Goal: Transaction & Acquisition: Purchase product/service

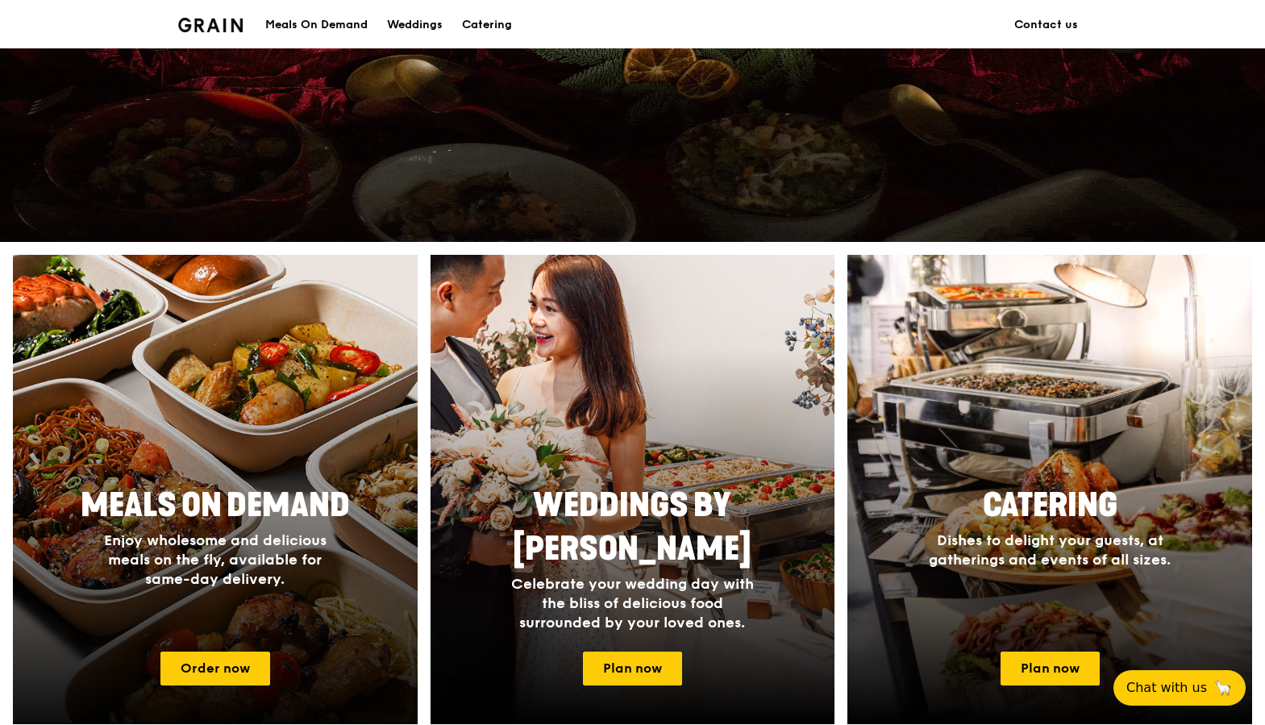
scroll to position [484, 0]
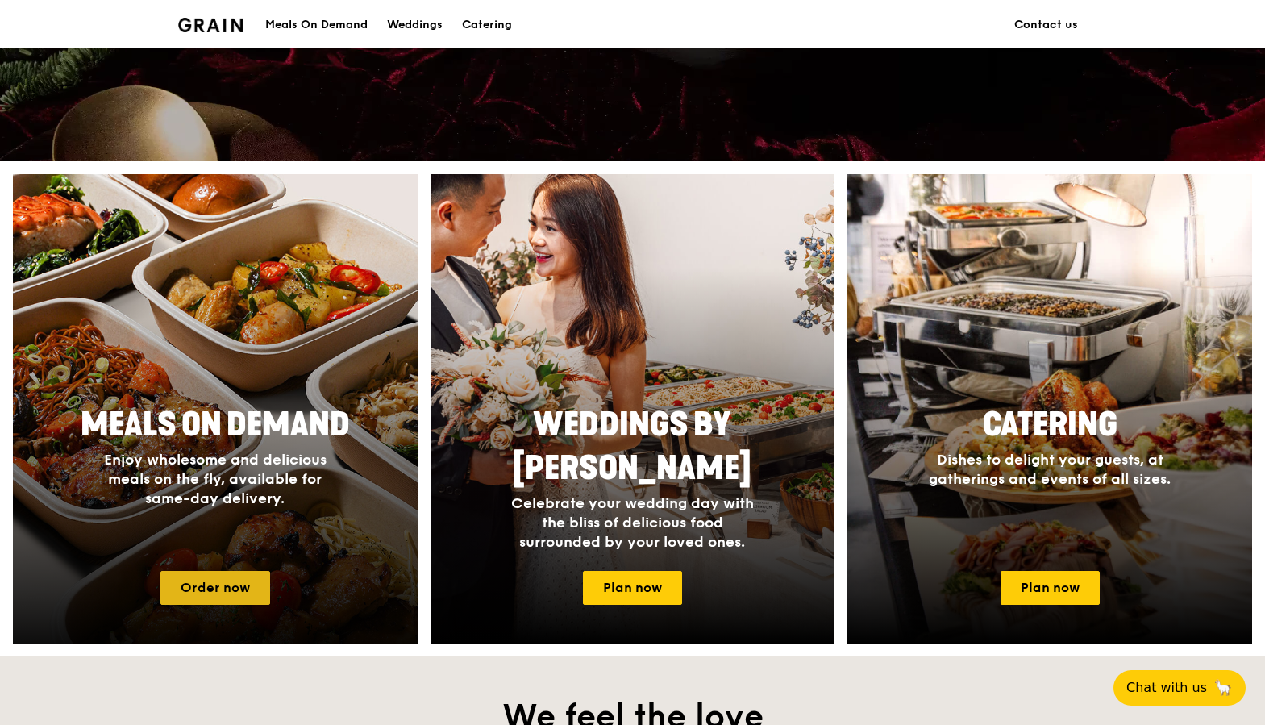
click at [230, 583] on link "Order now" at bounding box center [215, 588] width 110 height 34
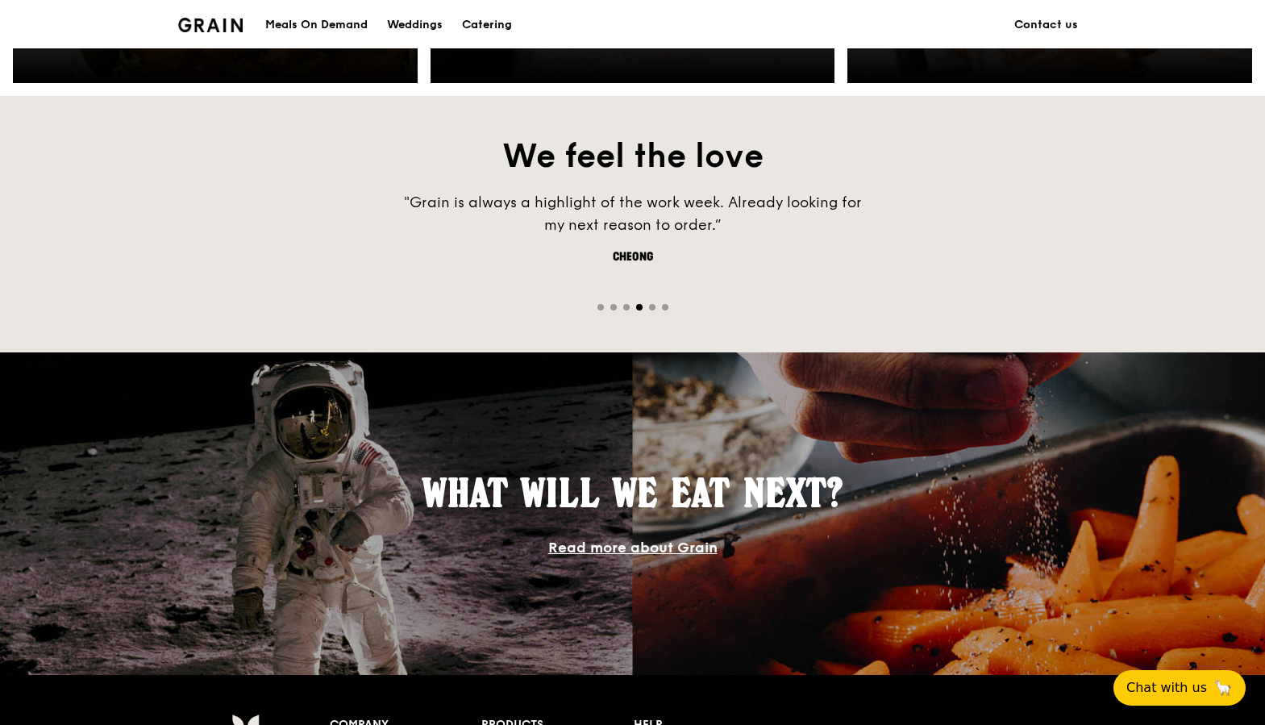
scroll to position [1048, 0]
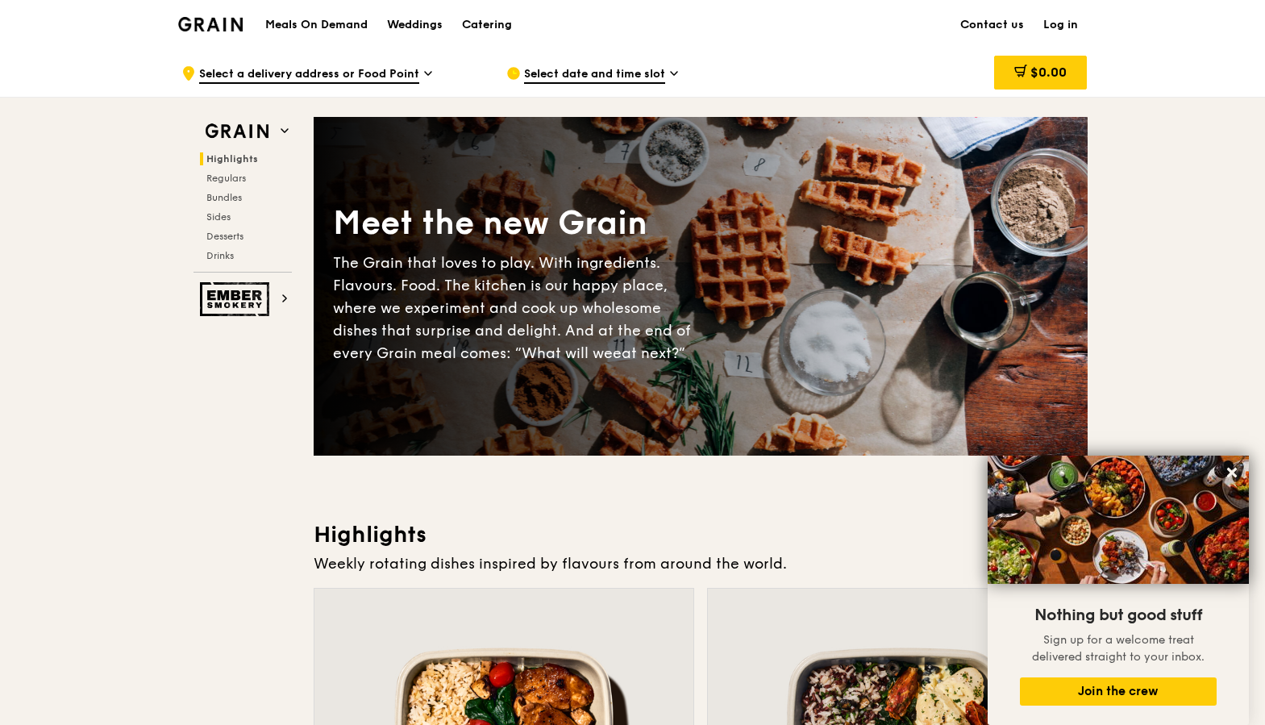
click at [541, 73] on span "Select date and time slot" at bounding box center [594, 75] width 141 height 18
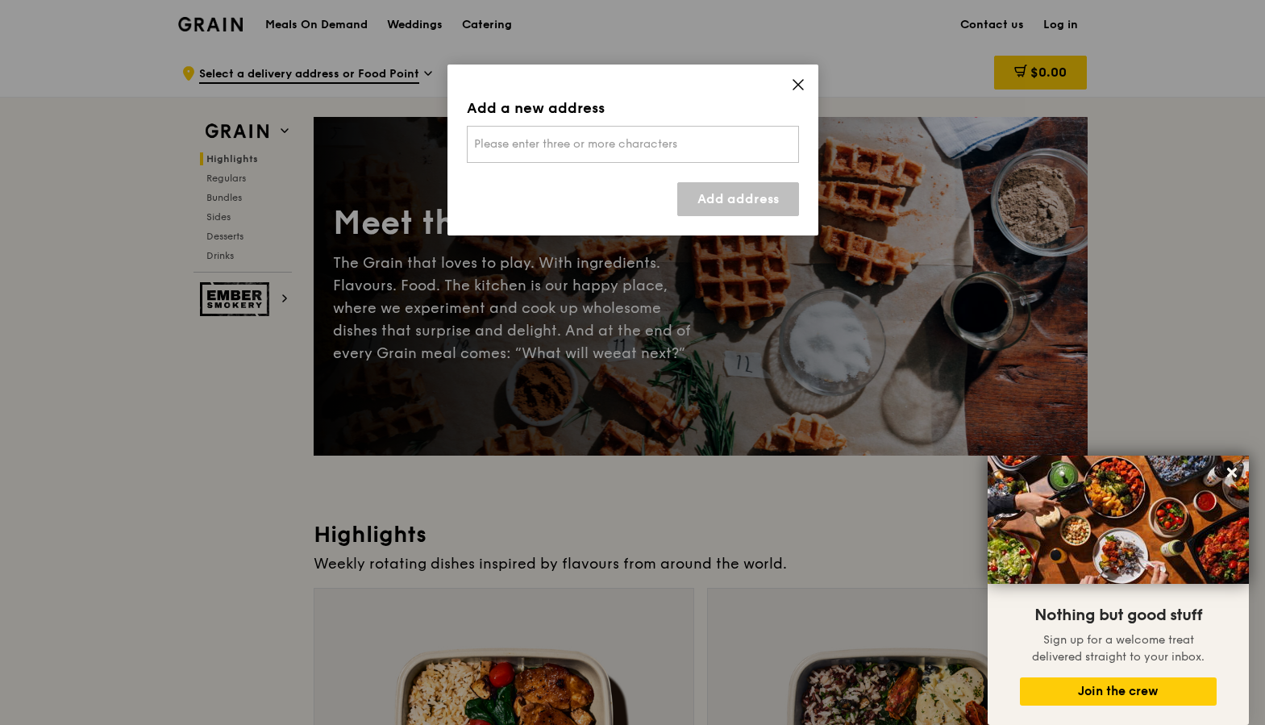
click at [801, 81] on icon at bounding box center [798, 85] width 10 height 10
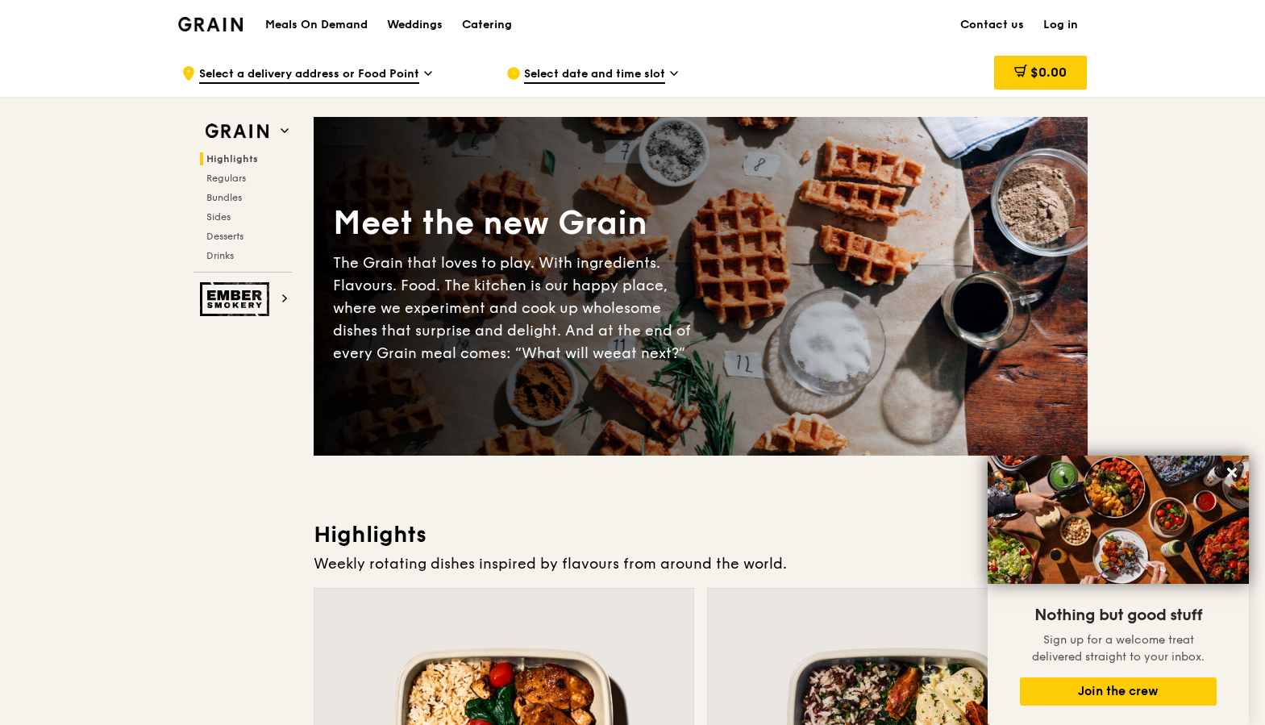
click at [198, 31] on img at bounding box center [210, 24] width 65 height 15
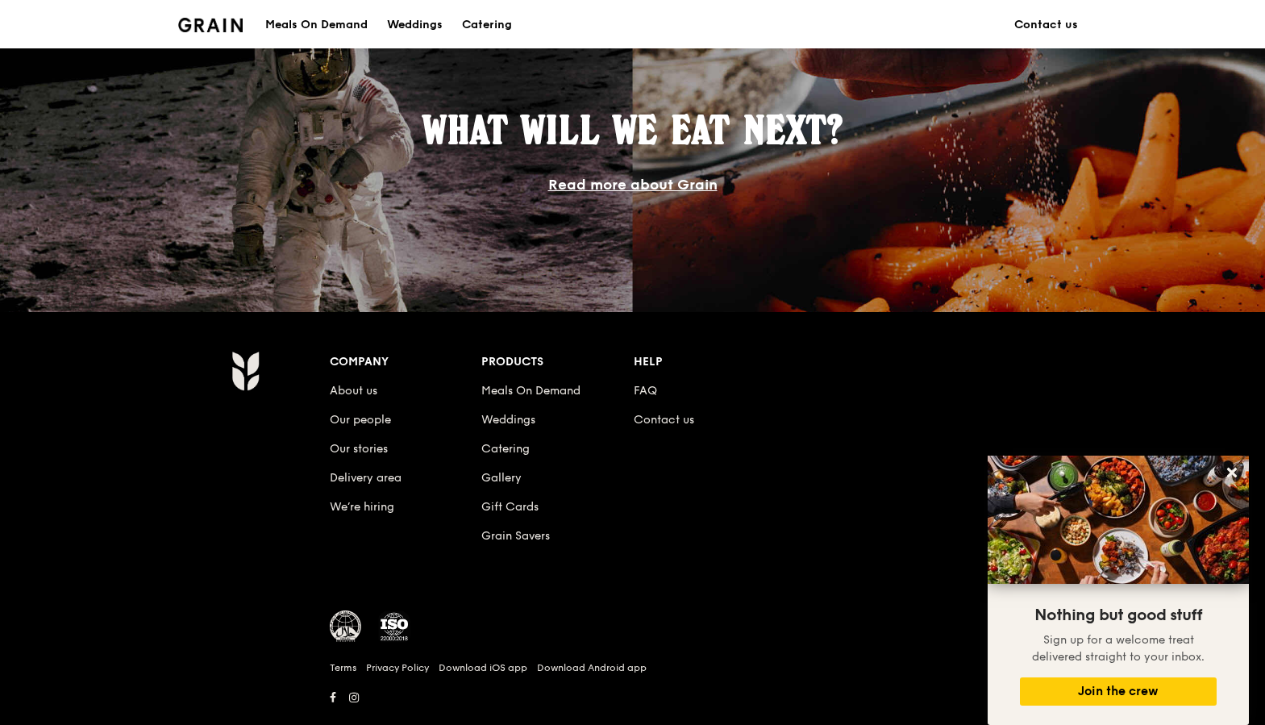
scroll to position [1399, 0]
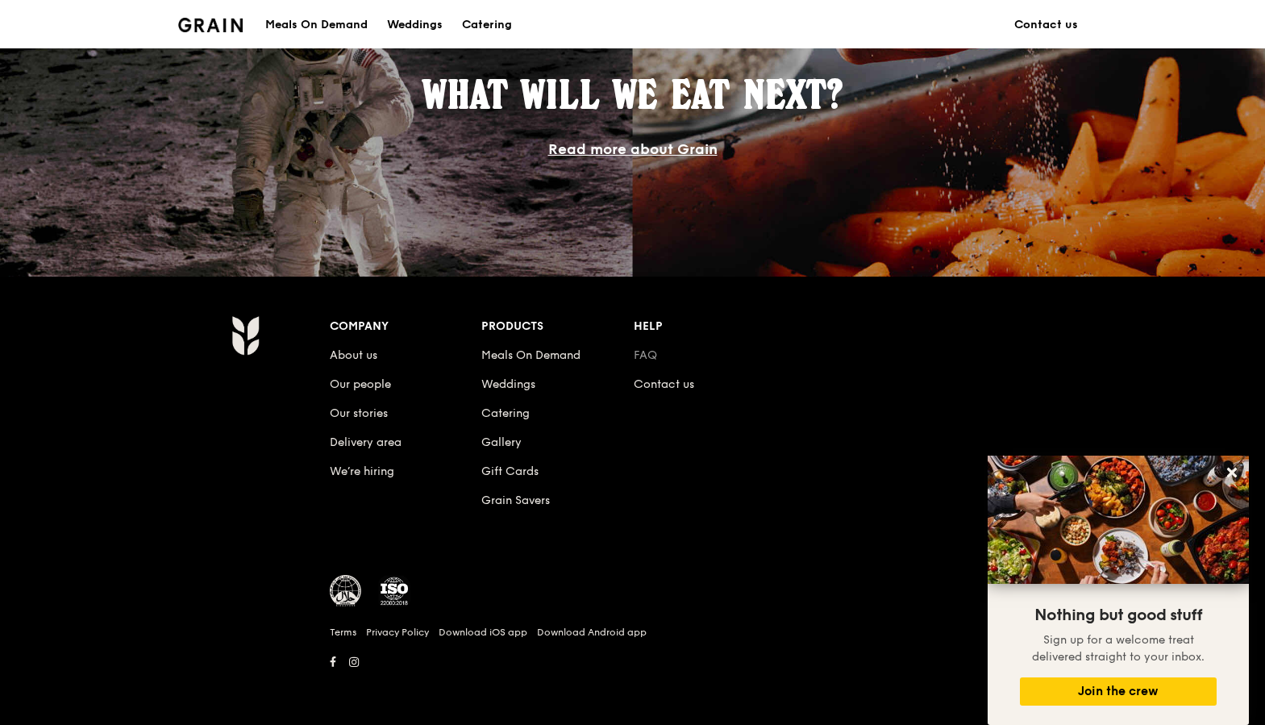
click at [649, 357] on link "FAQ" at bounding box center [645, 355] width 23 height 14
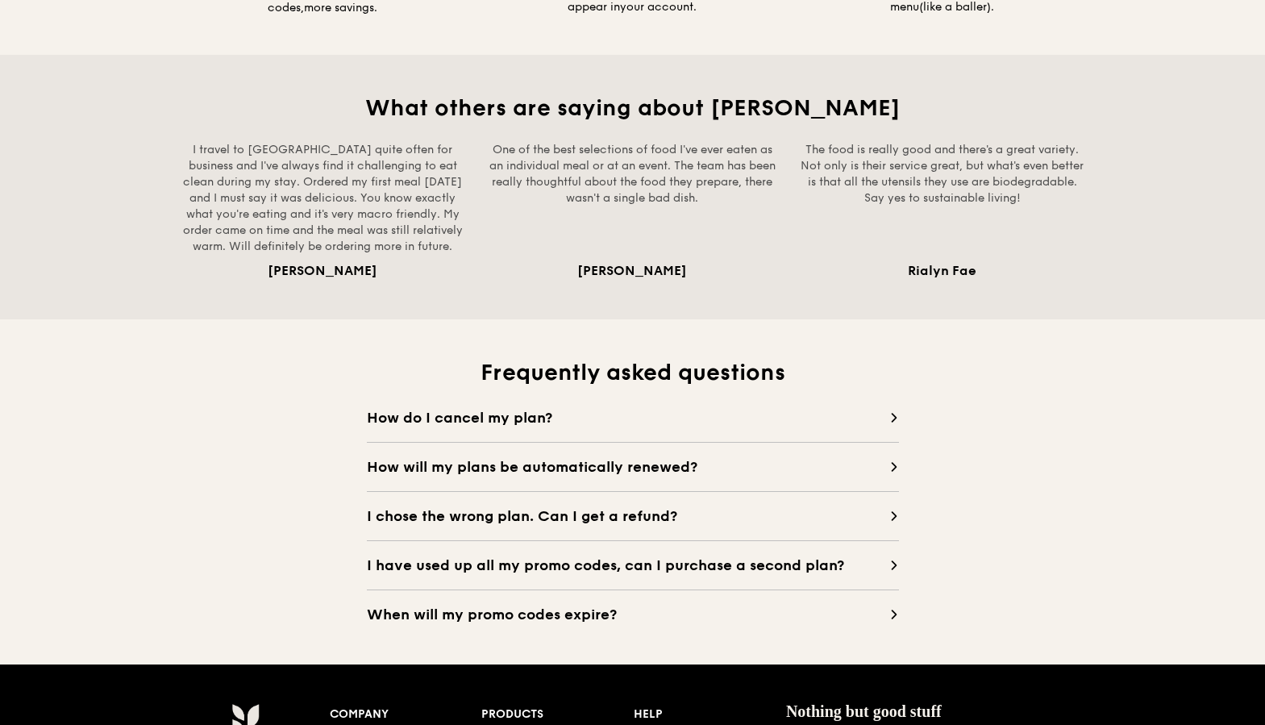
scroll to position [1209, 0]
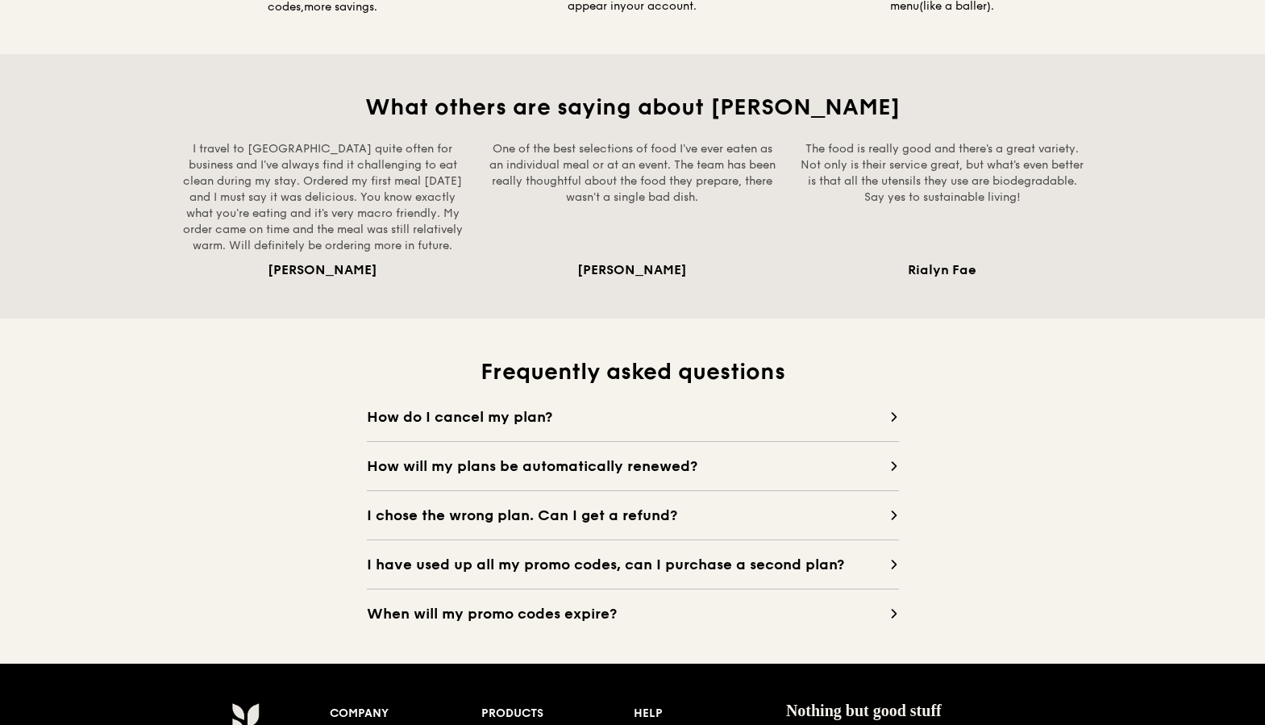
click at [730, 455] on span "How will my plans be automatically renewed?" at bounding box center [628, 466] width 522 height 23
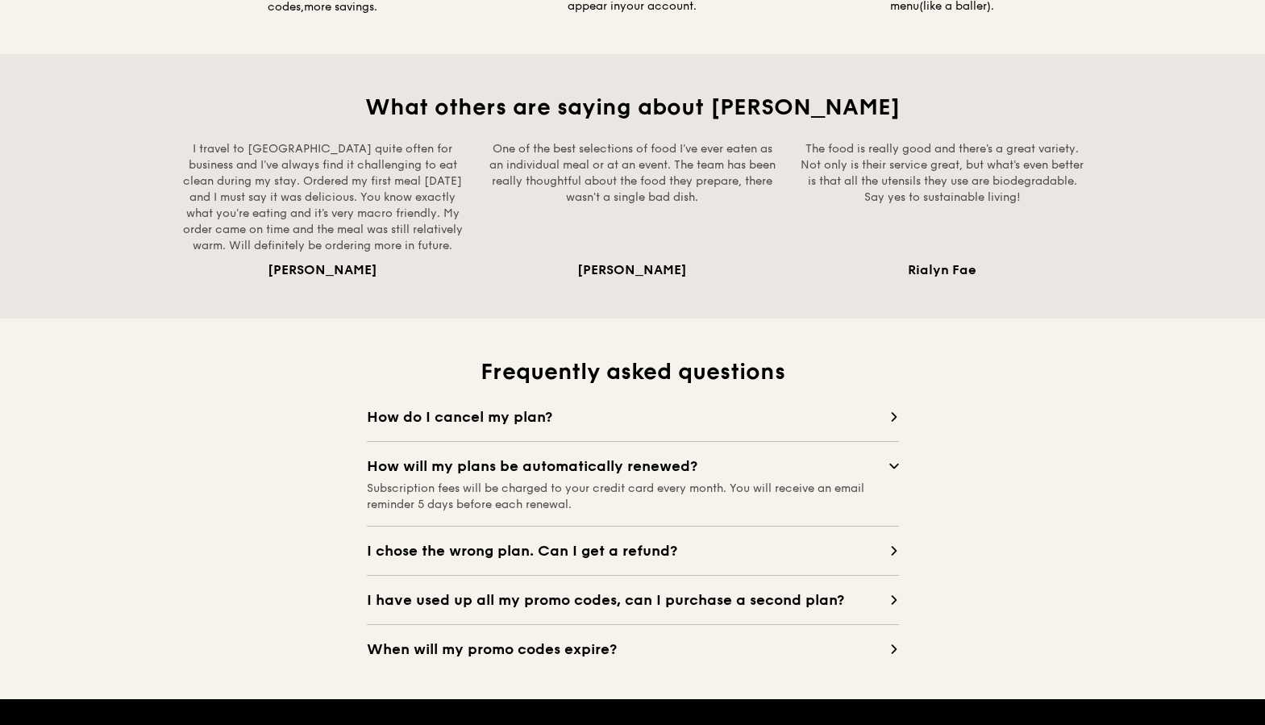
click at [647, 419] on span "How do I cancel my plan?" at bounding box center [628, 416] width 522 height 23
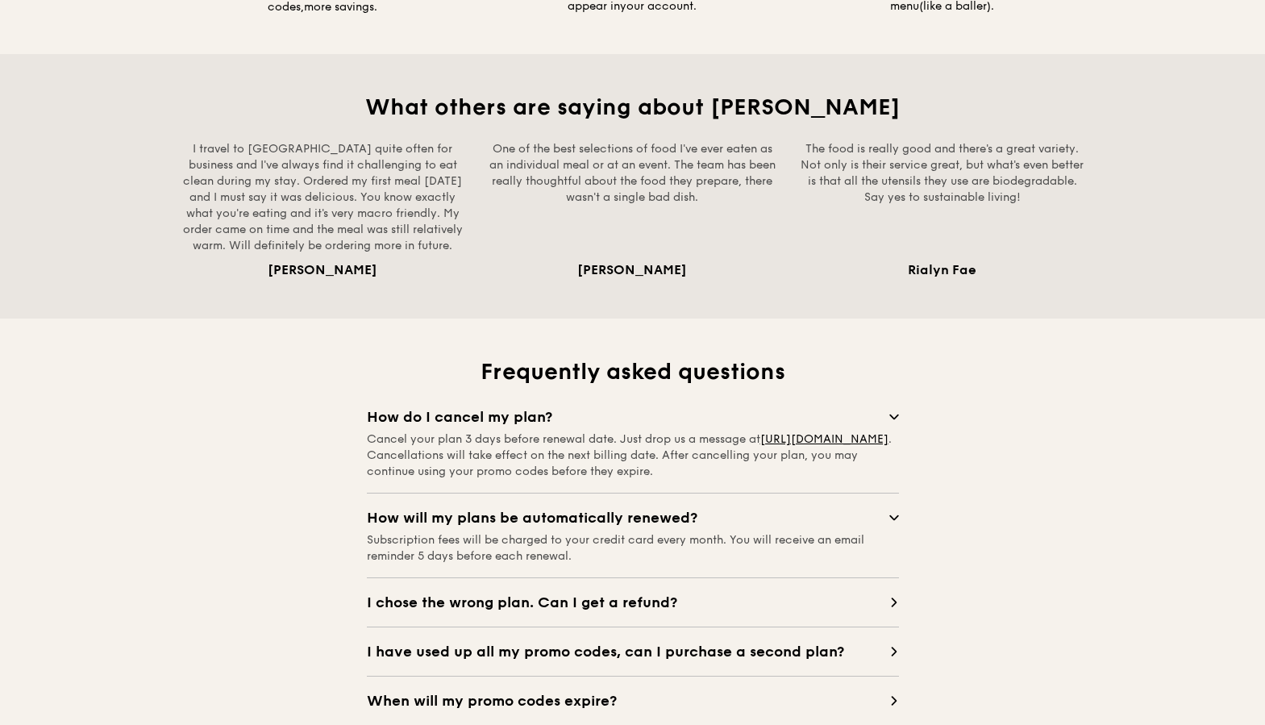
click at [653, 412] on span "How do I cancel my plan?" at bounding box center [628, 416] width 522 height 23
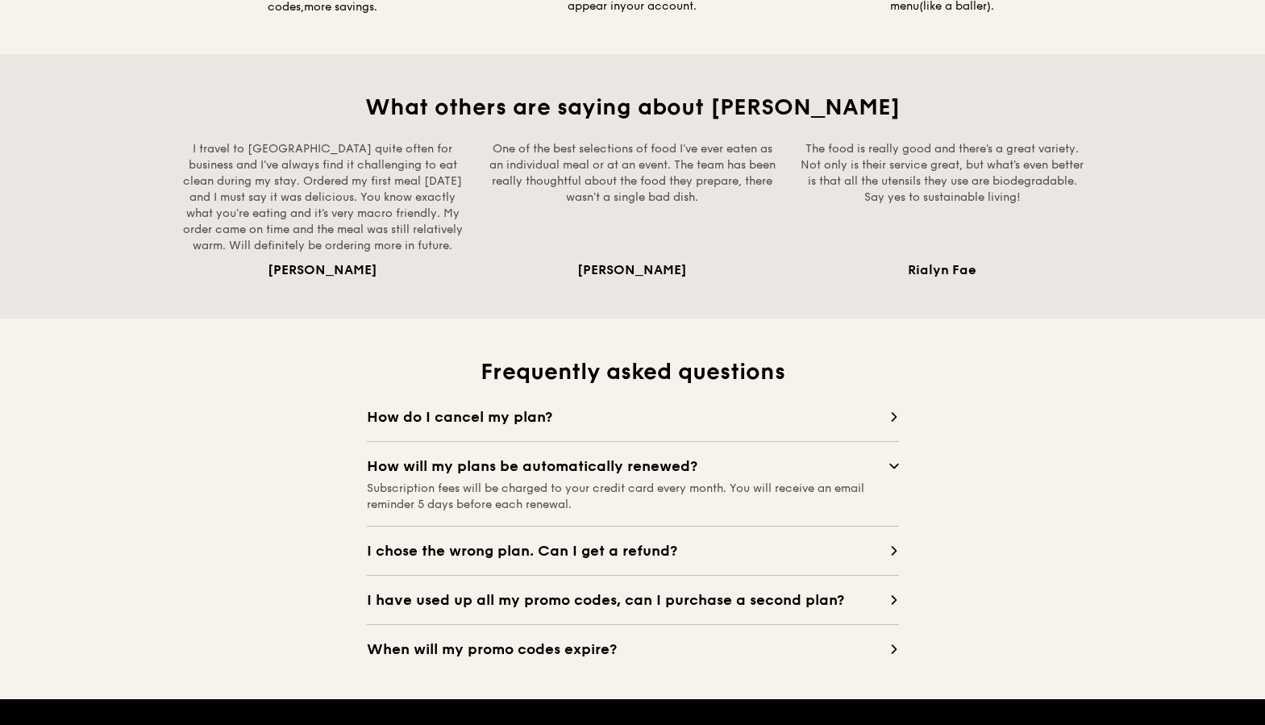
click at [672, 534] on div "I chose the wrong plan. Can I get a refund? If you haven’t used any promo codes…" at bounding box center [633, 544] width 532 height 36
click at [679, 542] on span "I chose the wrong plan. Can I get a refund?" at bounding box center [628, 550] width 522 height 23
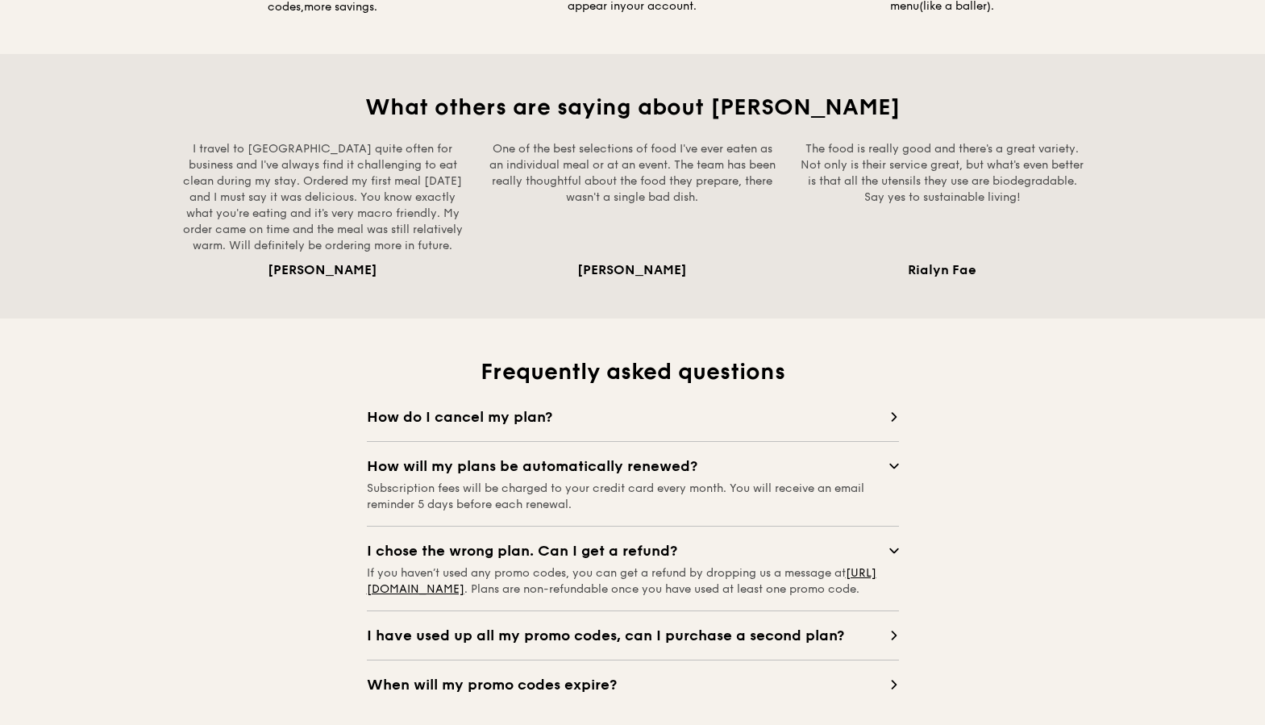
click at [672, 542] on span "I chose the wrong plan. Can I get a refund?" at bounding box center [628, 550] width 522 height 23
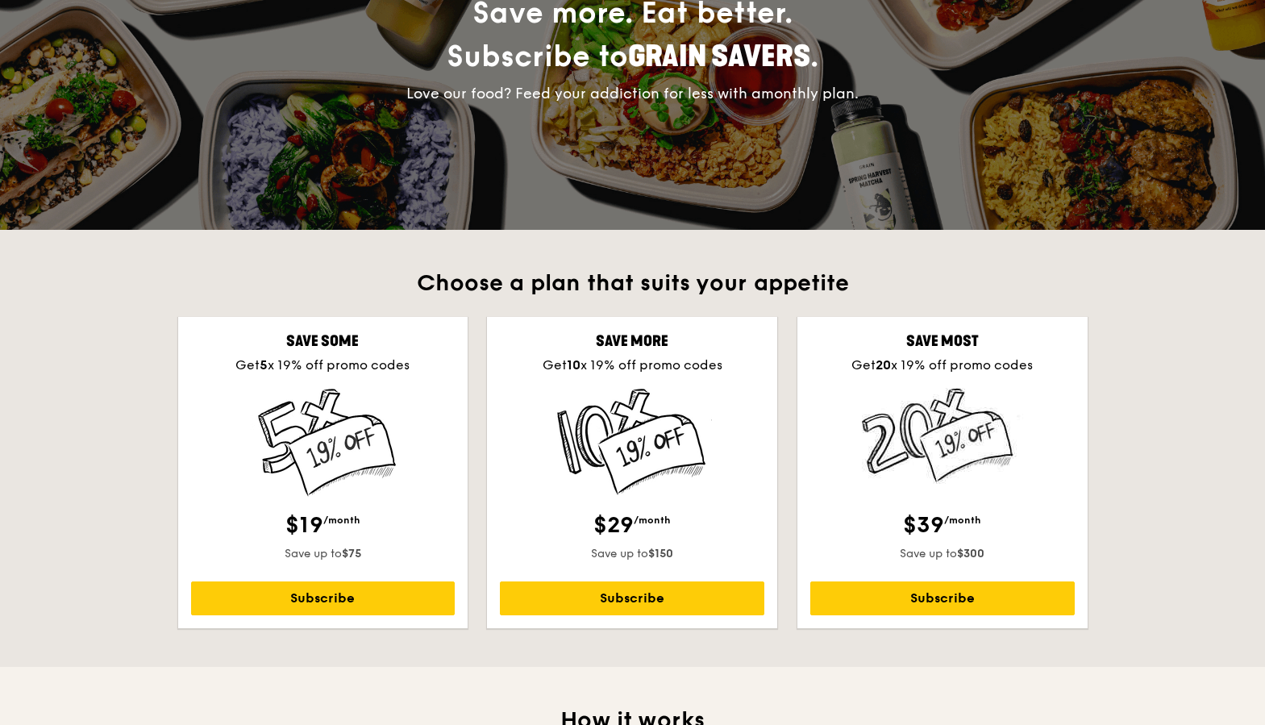
scroll to position [242, 0]
